Goal: Check status: Check status

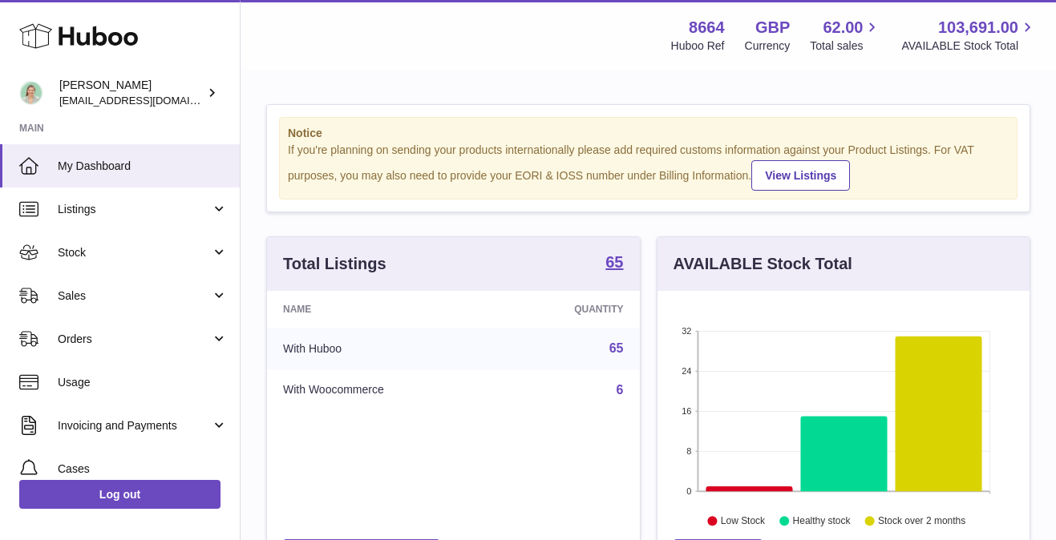
scroll to position [250, 372]
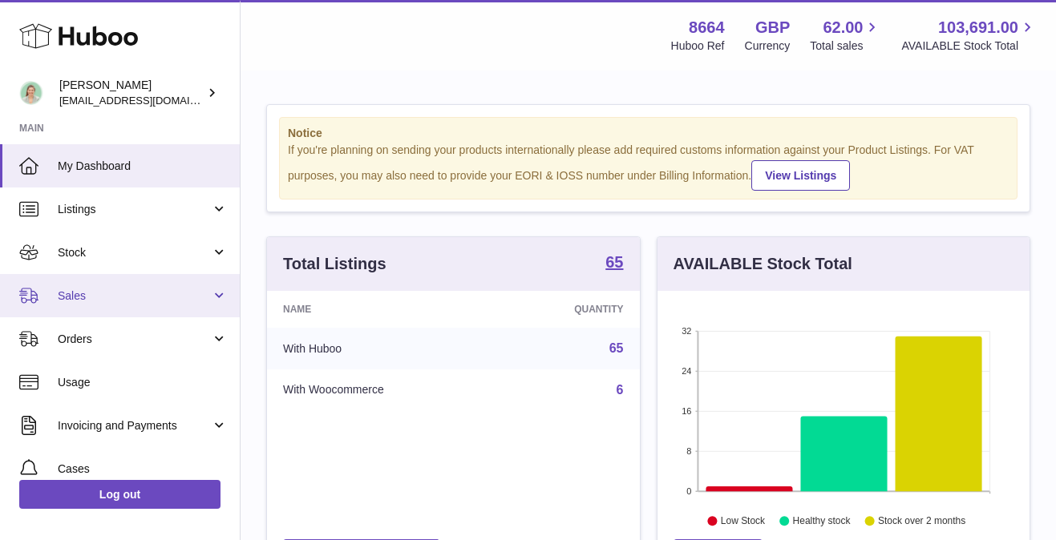
click at [140, 306] on link "Sales" at bounding box center [120, 295] width 240 height 43
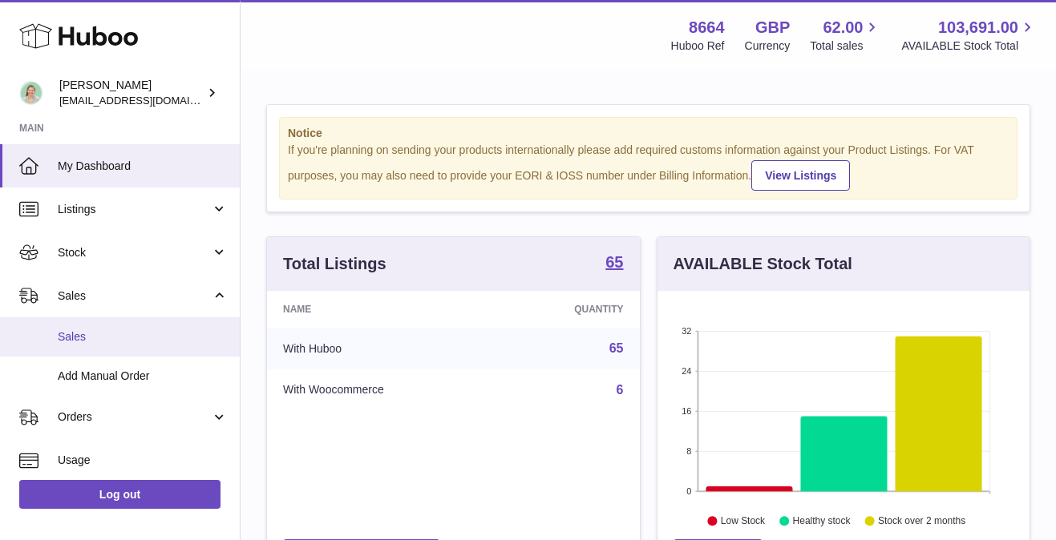
click at [129, 331] on span "Sales" at bounding box center [143, 336] width 170 height 15
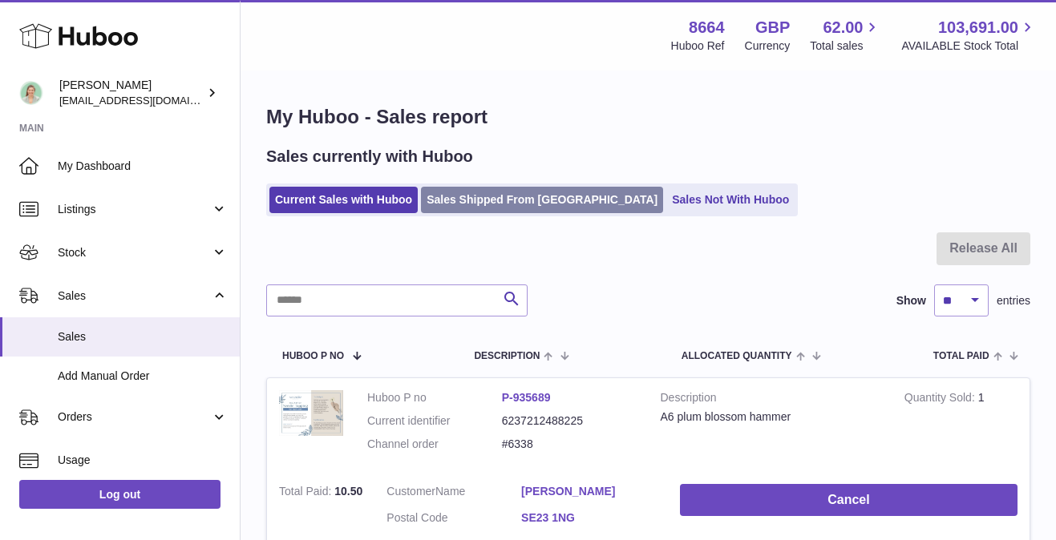
click at [481, 207] on link "Sales Shipped From [GEOGRAPHIC_DATA]" at bounding box center [542, 200] width 242 height 26
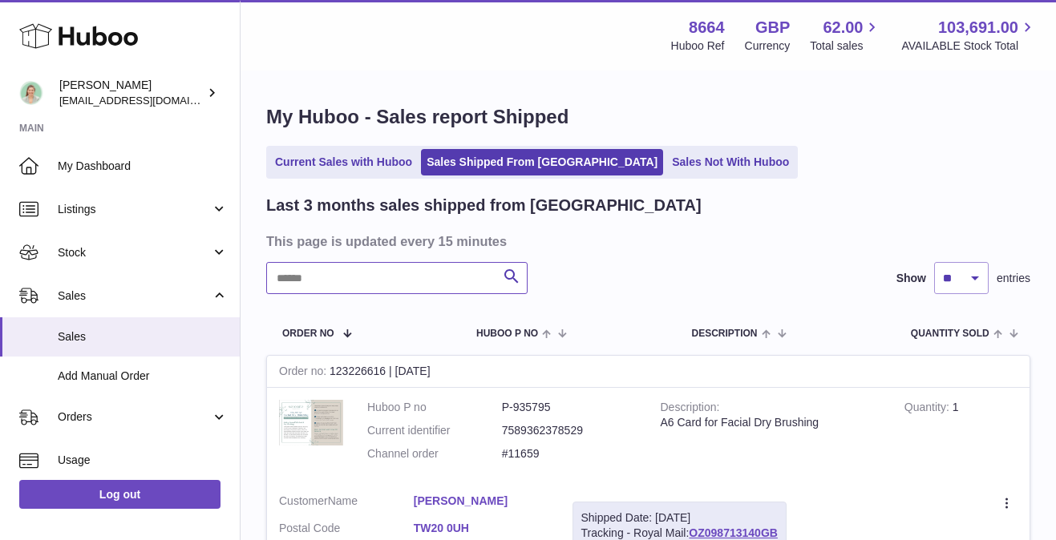
click at [381, 286] on input "text" at bounding box center [396, 278] width 261 height 32
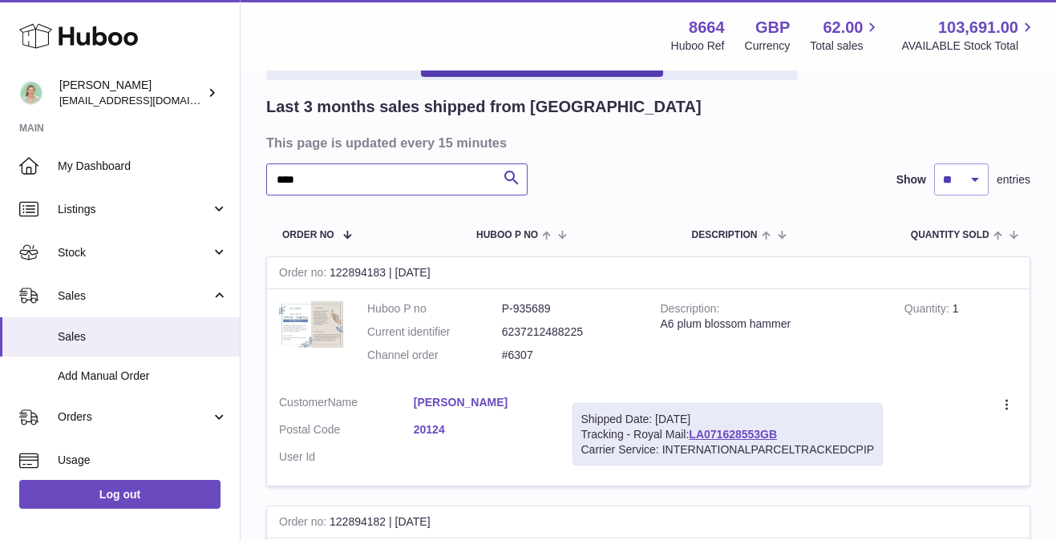
scroll to position [140, 0]
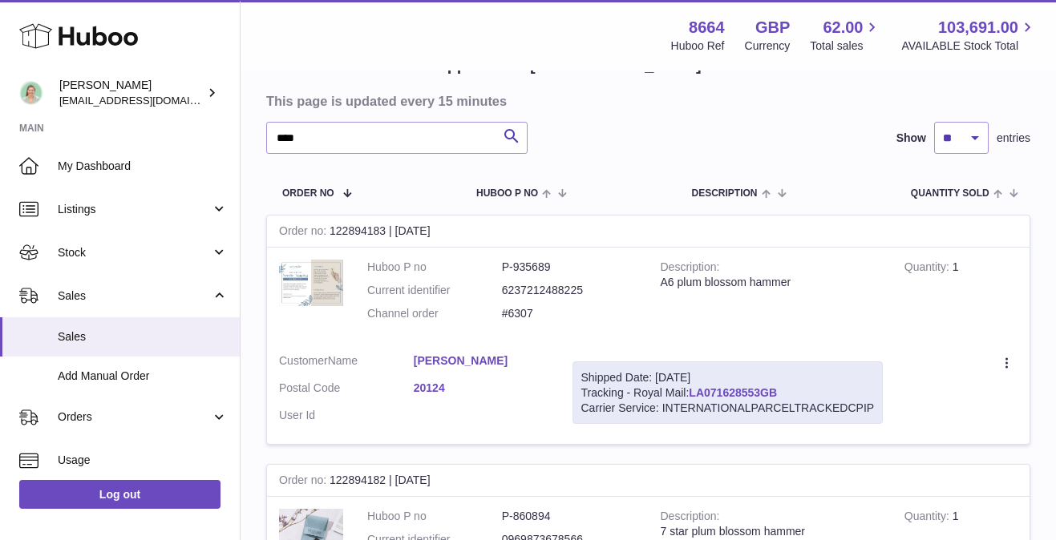
click at [713, 391] on link "LA071628553GB" at bounding box center [733, 392] width 88 height 13
drag, startPoint x: 510, startPoint y: 361, endPoint x: 446, endPoint y: 353, distance: 64.6
drag, startPoint x: 446, startPoint y: 353, endPoint x: 488, endPoint y: 354, distance: 42.5
click at [488, 354] on dl "Customer Name [PERSON_NAME] Postal Code 20124 User Id" at bounding box center [413, 393] width 269 height 78
click at [488, 354] on link "[PERSON_NAME]" at bounding box center [481, 361] width 135 height 15
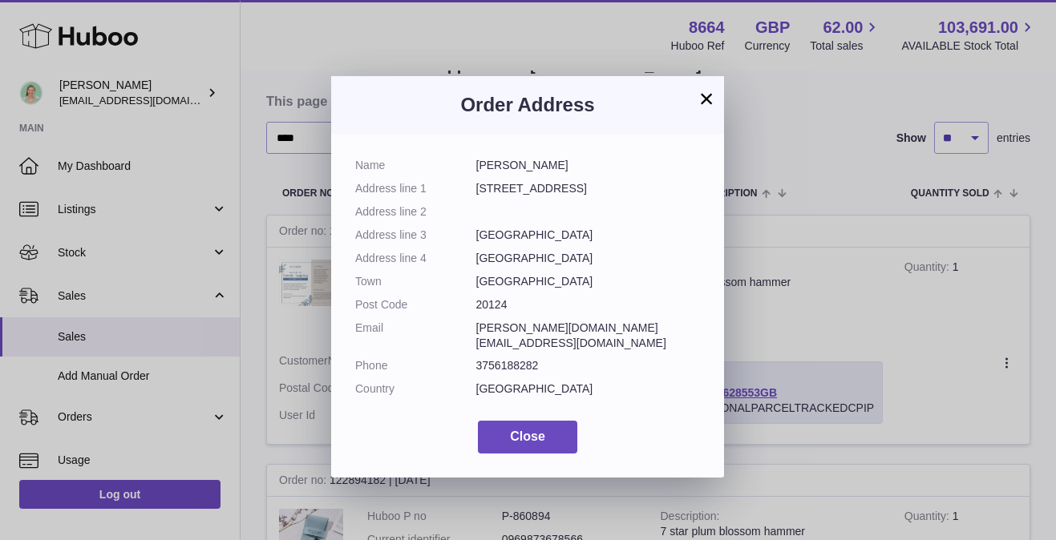
click at [706, 95] on button "×" at bounding box center [706, 98] width 19 height 19
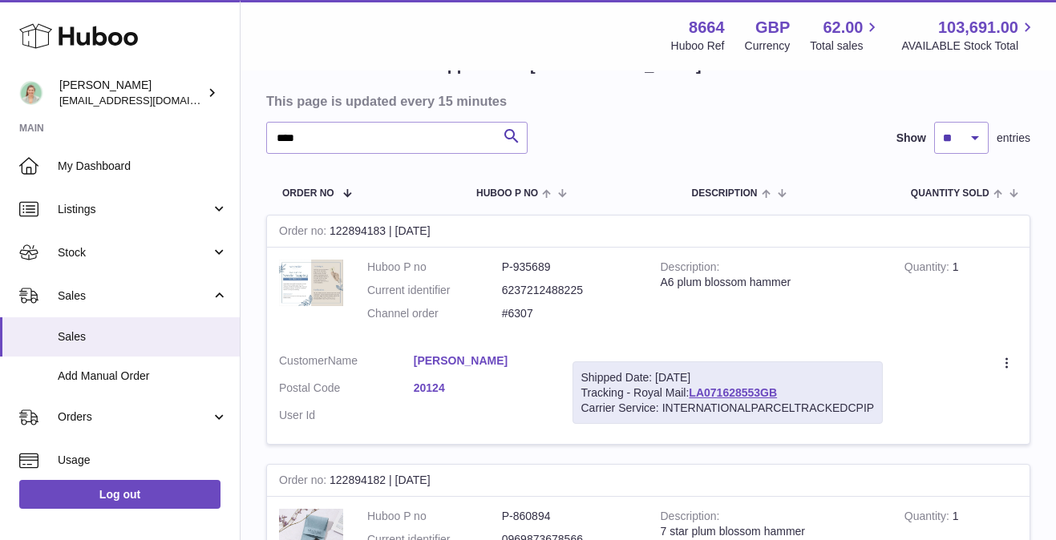
click at [384, 351] on td "Customer Name [PERSON_NAME] Postal Code 20124 User Id" at bounding box center [413, 393] width 293 height 103
drag, startPoint x: 409, startPoint y: 358, endPoint x: 514, endPoint y: 358, distance: 105.0
click at [514, 358] on dl "Customer Name [PERSON_NAME] Postal Code 20124 User Id" at bounding box center [413, 393] width 269 height 78
copy dl "[PERSON_NAME]"
click at [379, 139] on input "****" at bounding box center [396, 138] width 261 height 32
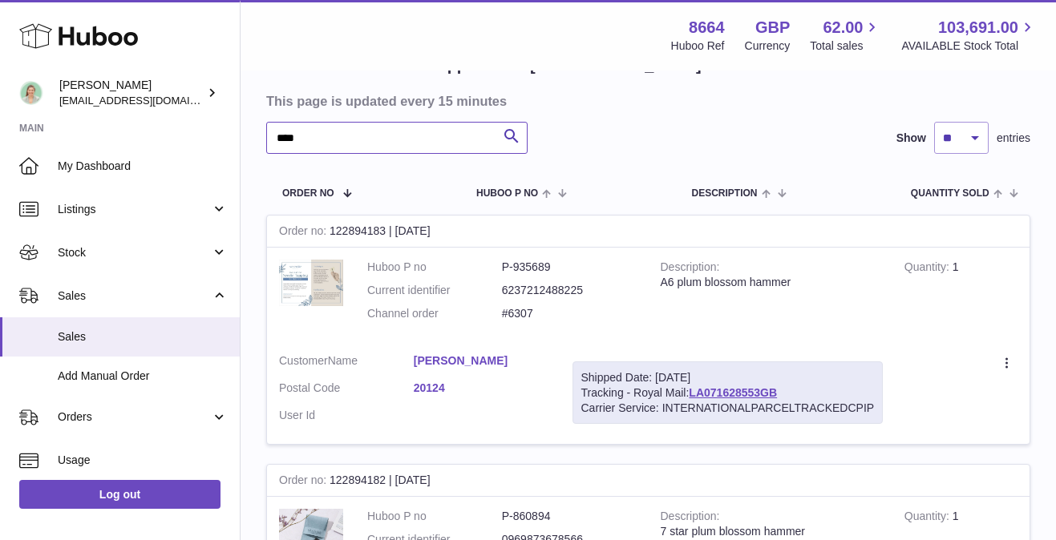
drag, startPoint x: 309, startPoint y: 139, endPoint x: 183, endPoint y: 139, distance: 126.7
paste input "**********"
type input "**********"
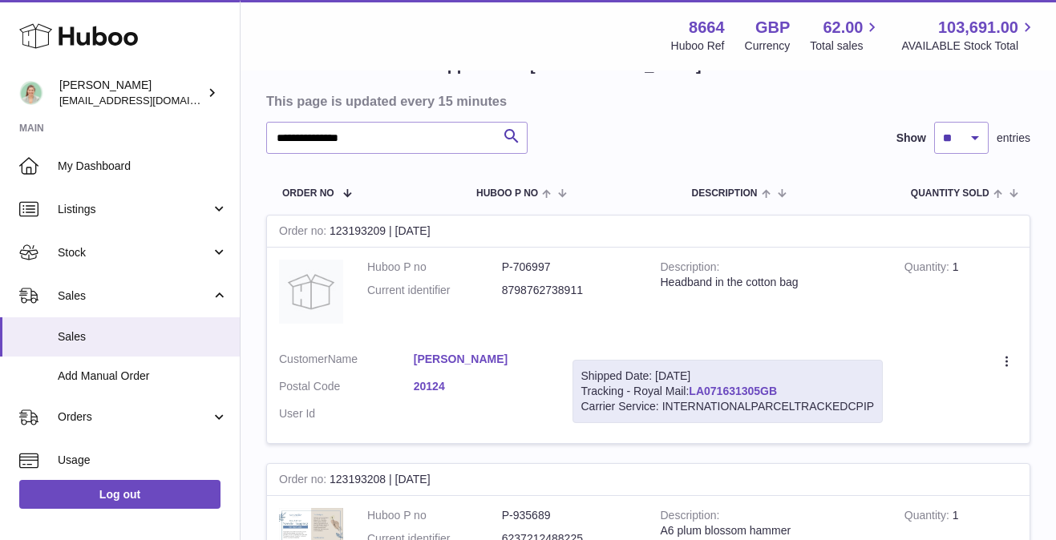
click at [717, 392] on link "LA071631305GB" at bounding box center [733, 391] width 88 height 13
